Goal: Task Accomplishment & Management: Use online tool/utility

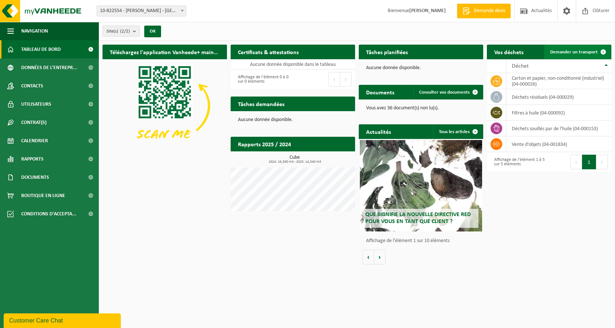
click at [552, 51] on span "Demander un transport" at bounding box center [574, 52] width 48 height 5
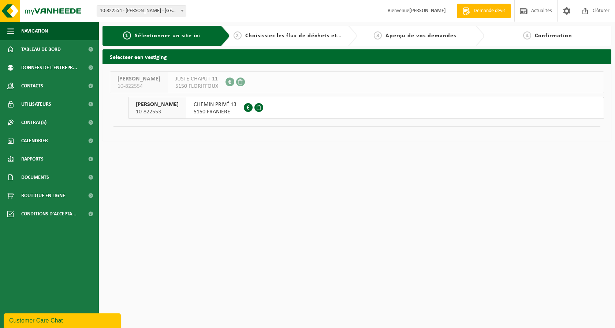
click at [194, 105] on span "CHEMIN PRIVÉ 13" at bounding box center [215, 104] width 43 height 7
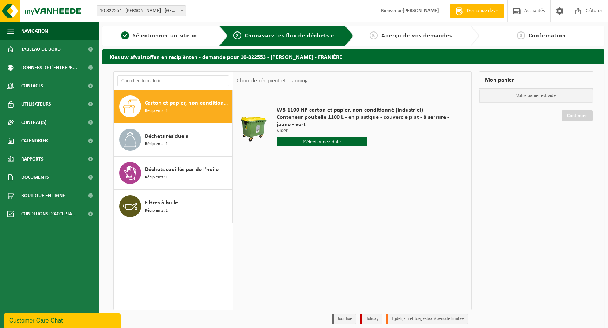
click at [184, 103] on span "Carton et papier, non-conditionné (industriel)" at bounding box center [188, 103] width 86 height 9
click at [330, 140] on input "text" at bounding box center [322, 141] width 91 height 9
click at [295, 206] on div "16" at bounding box center [296, 207] width 13 height 12
type input "à partir de 2025-09-16"
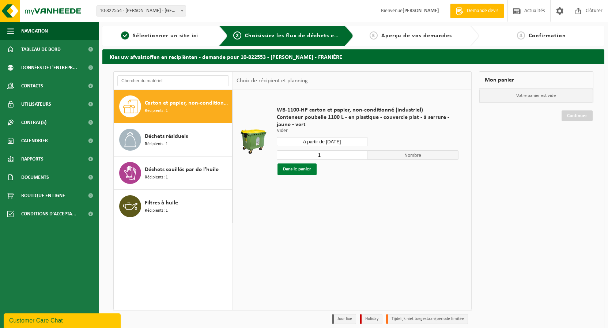
click at [310, 171] on button "Dans le panier" at bounding box center [297, 170] width 39 height 12
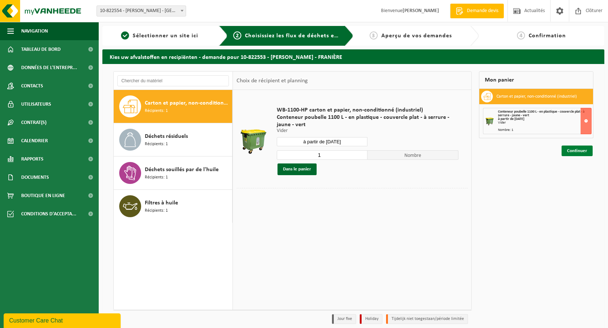
click at [578, 151] on link "Continuer" at bounding box center [577, 151] width 31 height 11
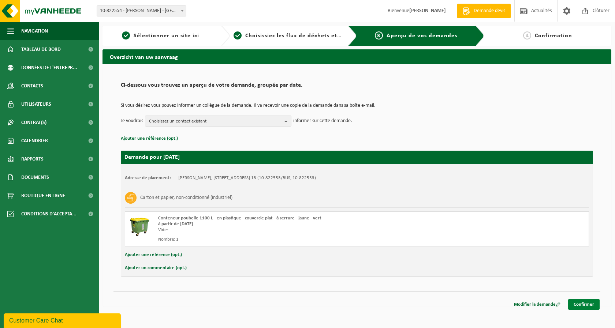
click at [592, 304] on link "Confirmer" at bounding box center [583, 304] width 31 height 11
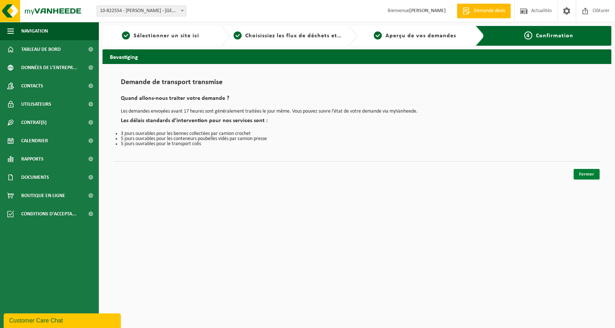
click at [582, 174] on link "Fermer" at bounding box center [586, 174] width 26 height 11
